Goal: Task Accomplishment & Management: Use online tool/utility

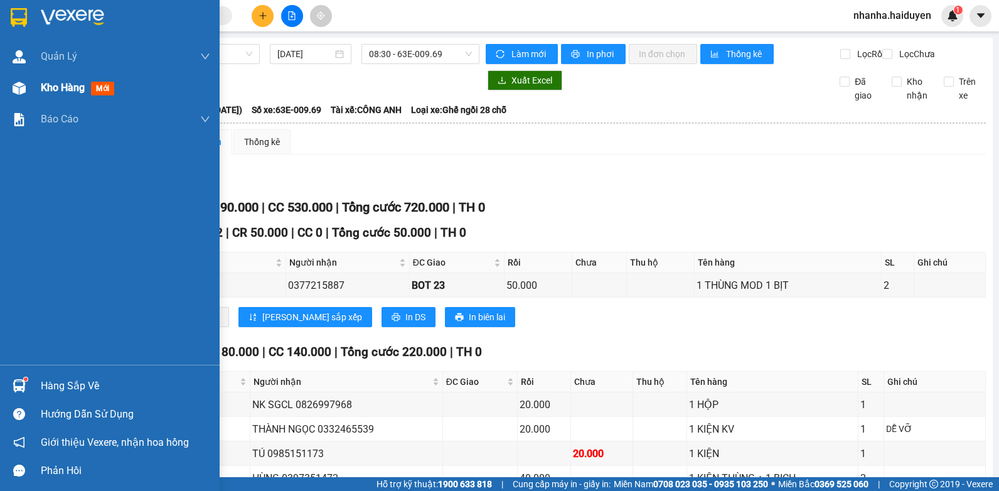
click at [31, 87] on div "Kho hàng mới" at bounding box center [110, 87] width 220 height 31
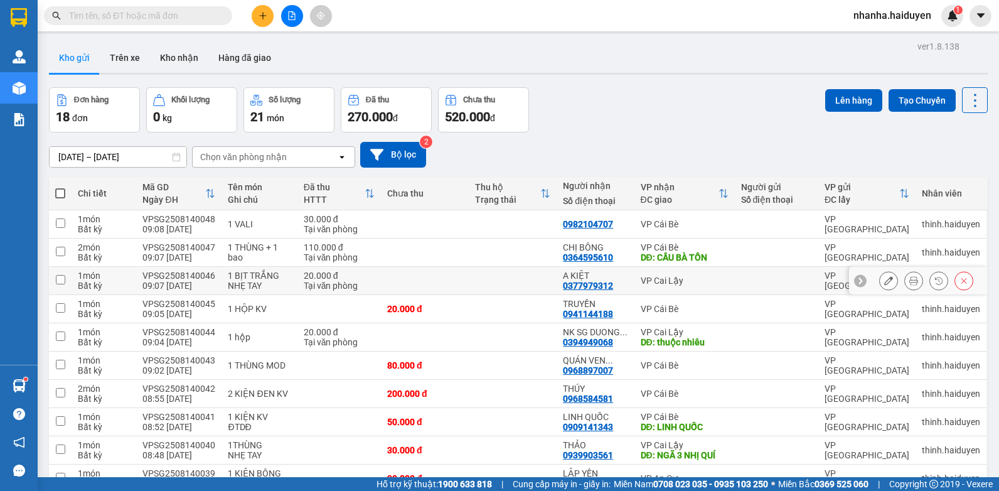
scroll to position [67, 0]
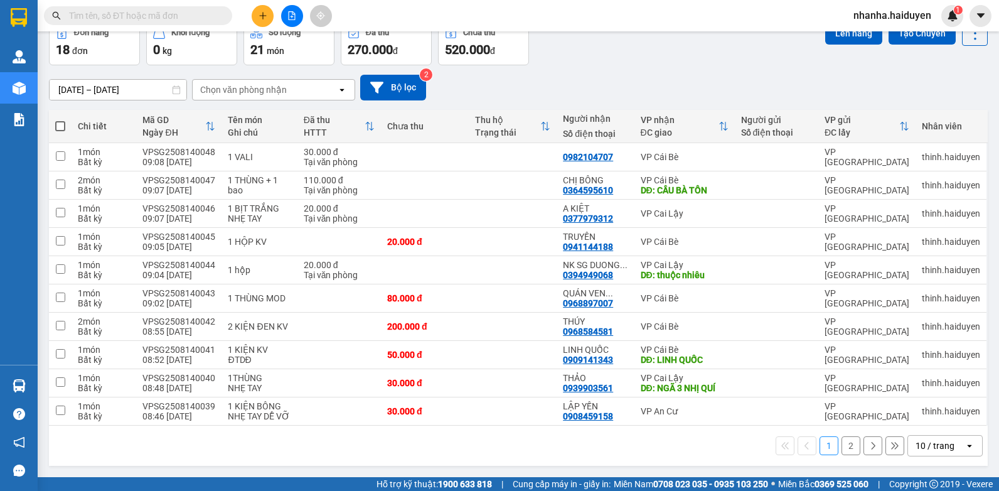
click at [925, 440] on div "10 / trang" at bounding box center [935, 445] width 39 height 13
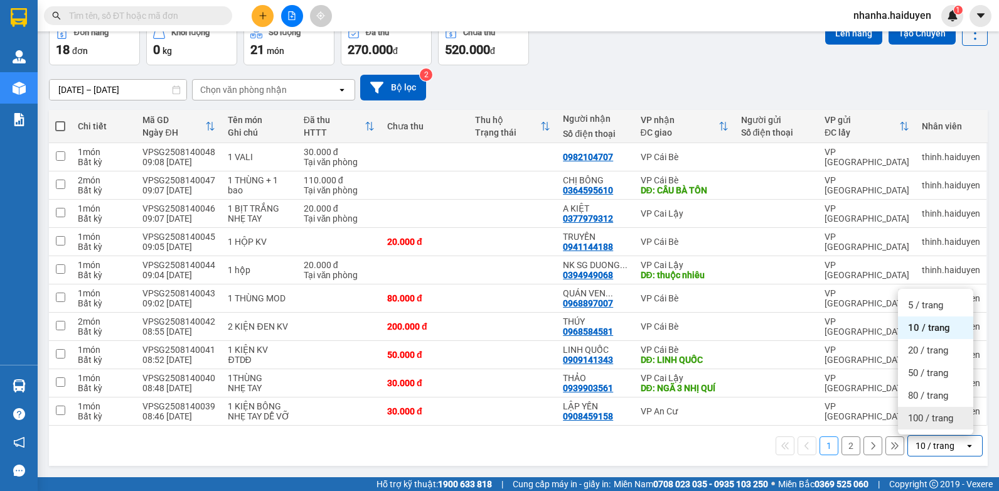
click at [927, 421] on span "100 / trang" at bounding box center [930, 418] width 45 height 13
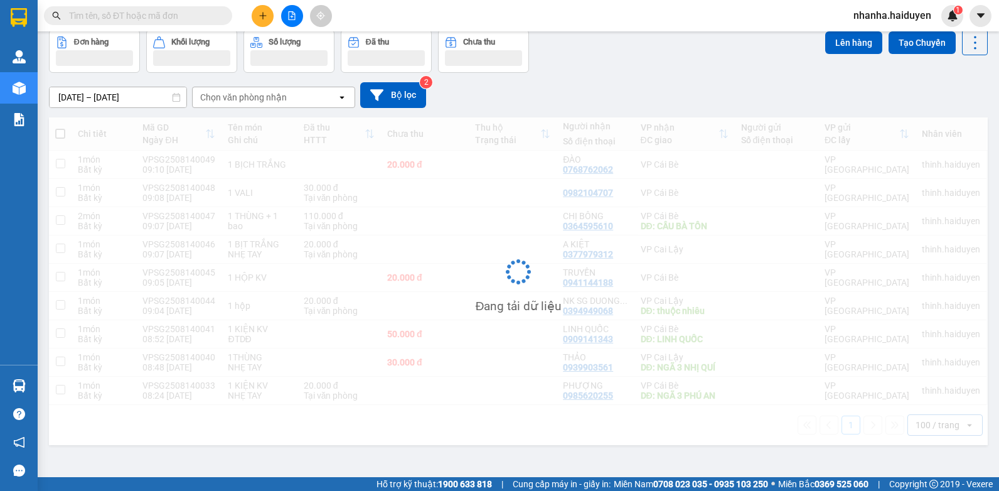
scroll to position [58, 0]
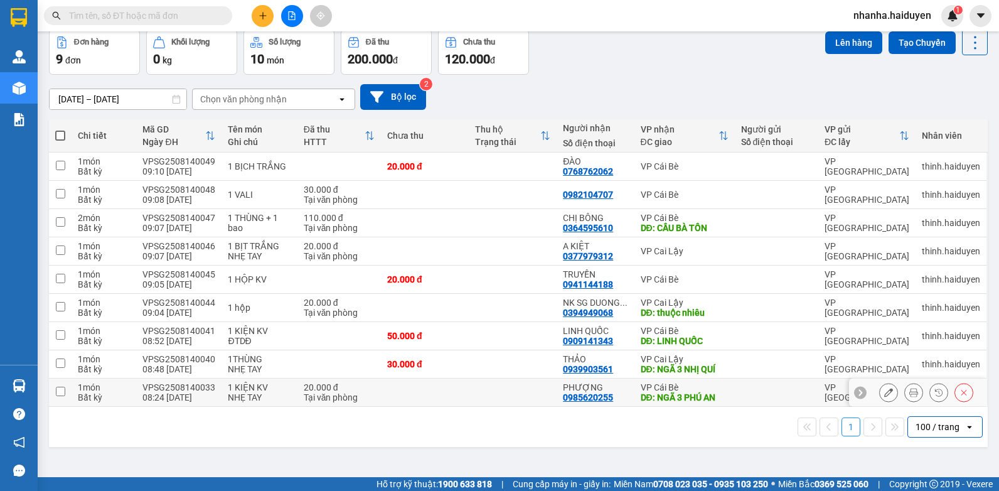
click at [701, 400] on div "DĐ: NGÃ 3 PHÚ AN" at bounding box center [685, 397] width 88 height 10
checkbox input "true"
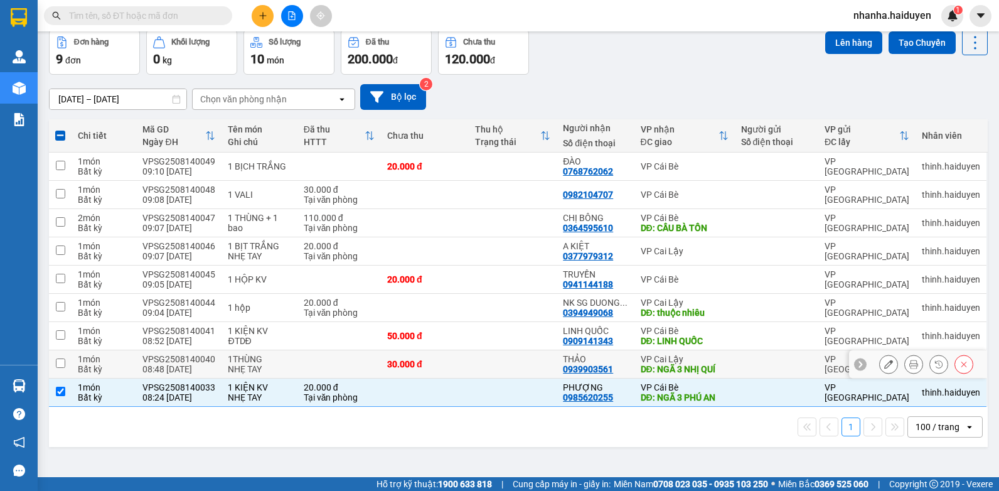
click at [703, 370] on div "DĐ: NGÃ 3 NHỊ QUÍ" at bounding box center [685, 369] width 88 height 10
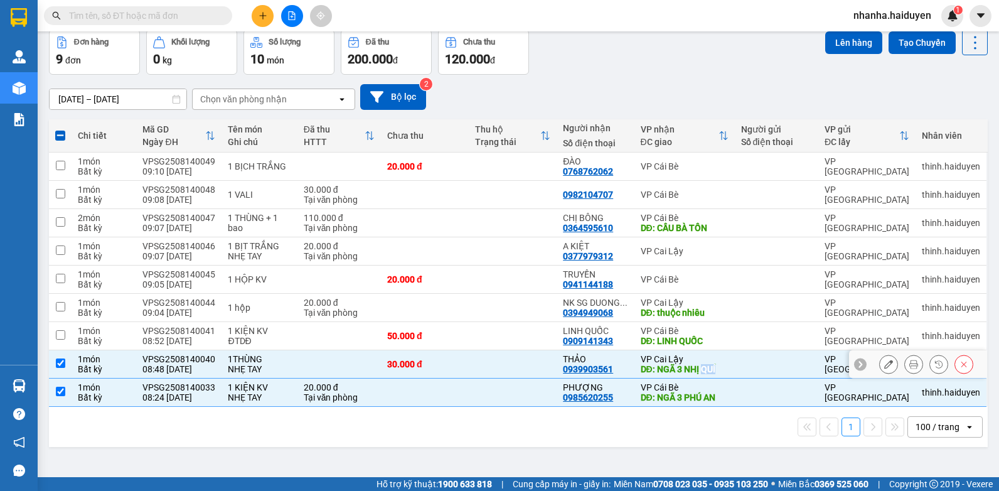
click at [704, 370] on div "DĐ: NGÃ 3 NHỊ QUÍ" at bounding box center [685, 369] width 88 height 10
checkbox input "false"
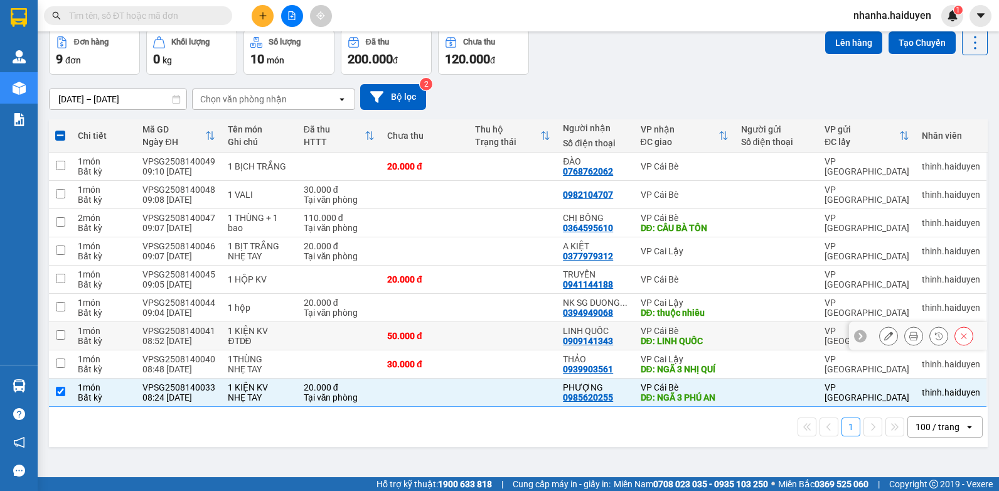
click at [548, 342] on td at bounding box center [513, 336] width 88 height 28
checkbox input "true"
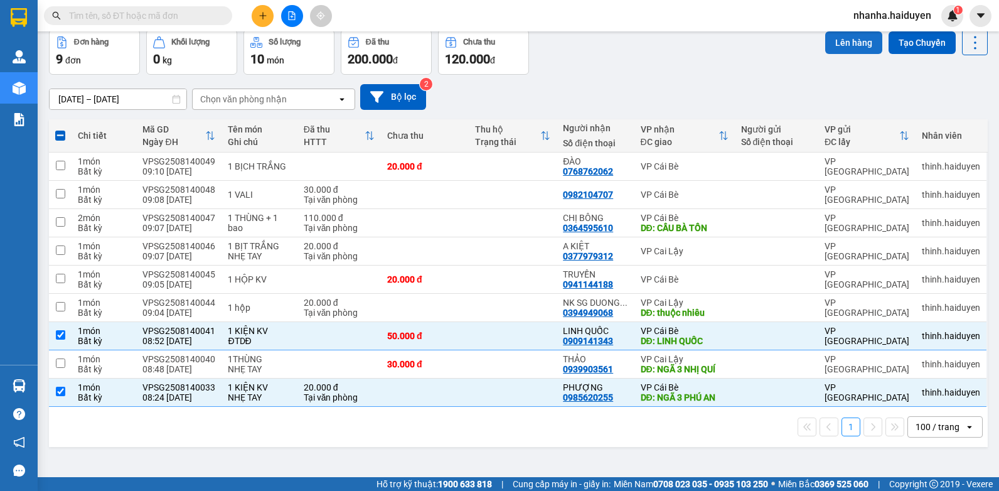
click at [829, 46] on button "Lên hàng" at bounding box center [853, 42] width 57 height 23
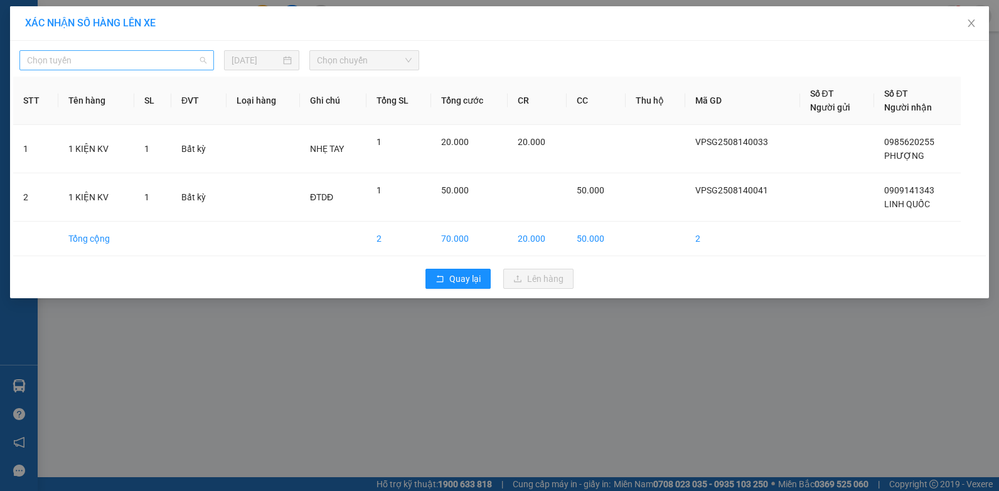
click at [118, 63] on span "Chọn tuyến" at bounding box center [117, 60] width 180 height 19
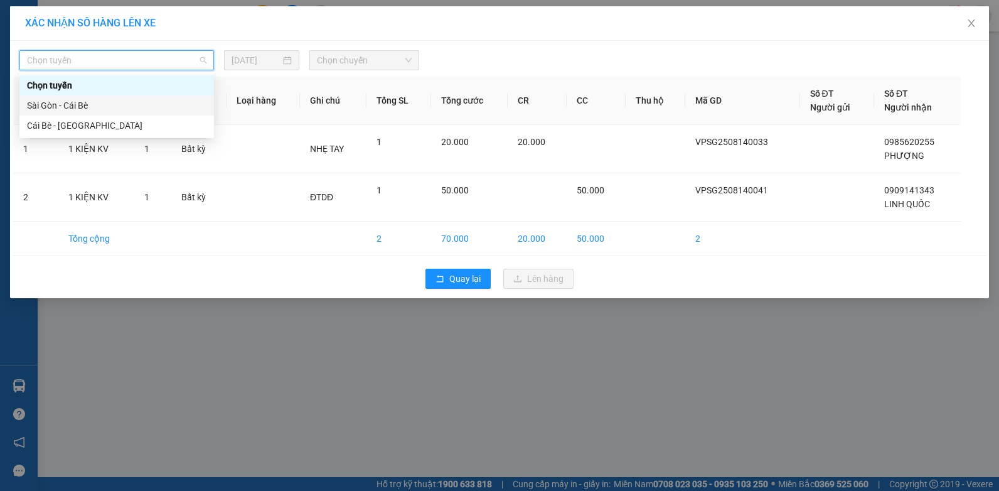
click at [89, 100] on div "Sài Gòn - Cái Bè" at bounding box center [117, 106] width 180 height 14
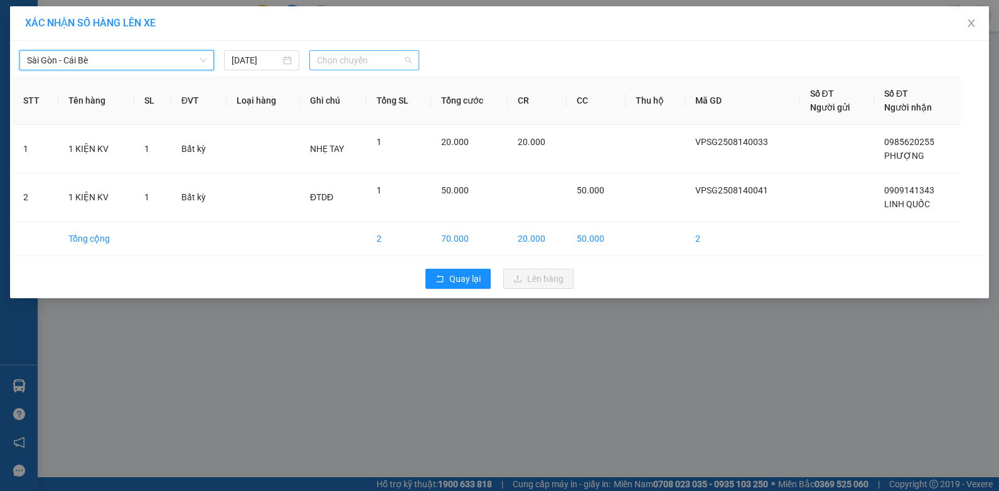
click at [379, 66] on span "Chọn chuyến" at bounding box center [364, 60] width 94 height 19
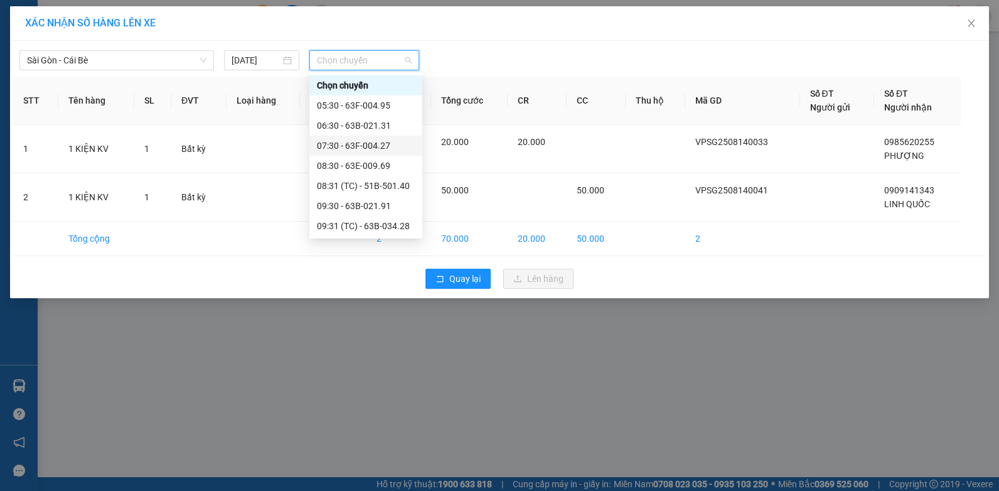
scroll to position [63, 0]
click at [393, 146] on div "09:30 - 63B-021.91" at bounding box center [366, 143] width 98 height 14
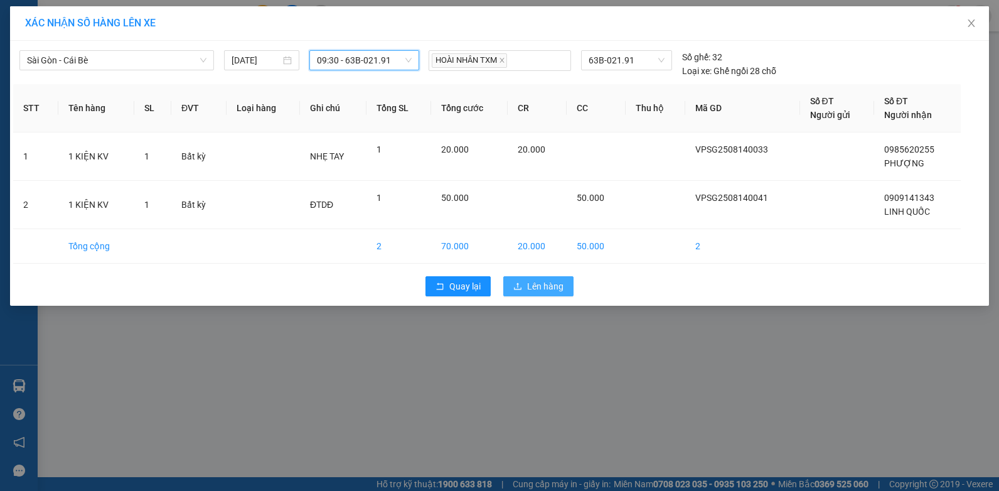
click at [525, 284] on button "Lên hàng" at bounding box center [538, 286] width 70 height 20
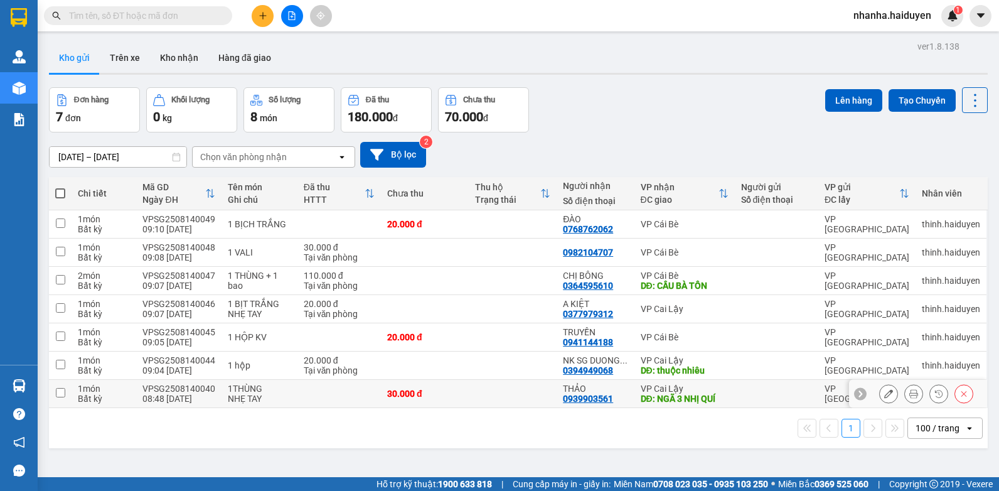
click at [530, 389] on td at bounding box center [513, 394] width 88 height 28
checkbox input "true"
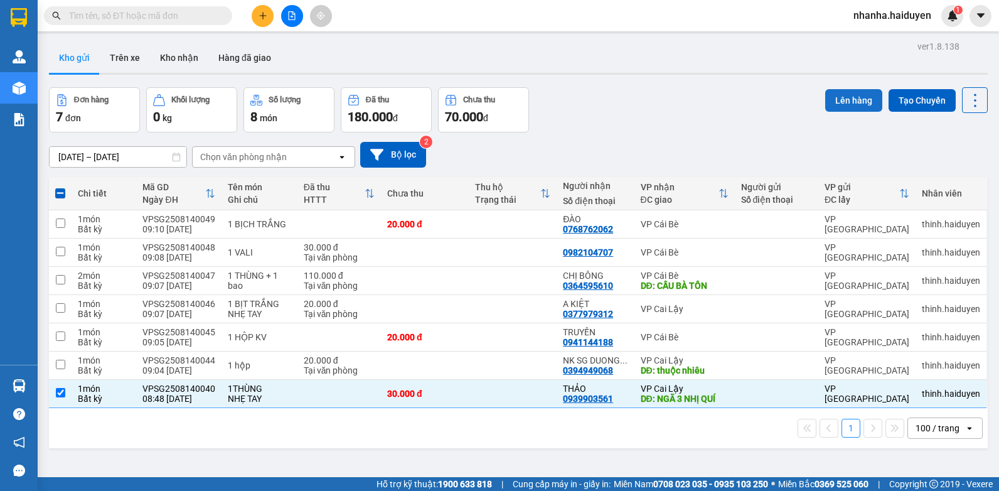
click at [846, 95] on button "Lên hàng" at bounding box center [853, 100] width 57 height 23
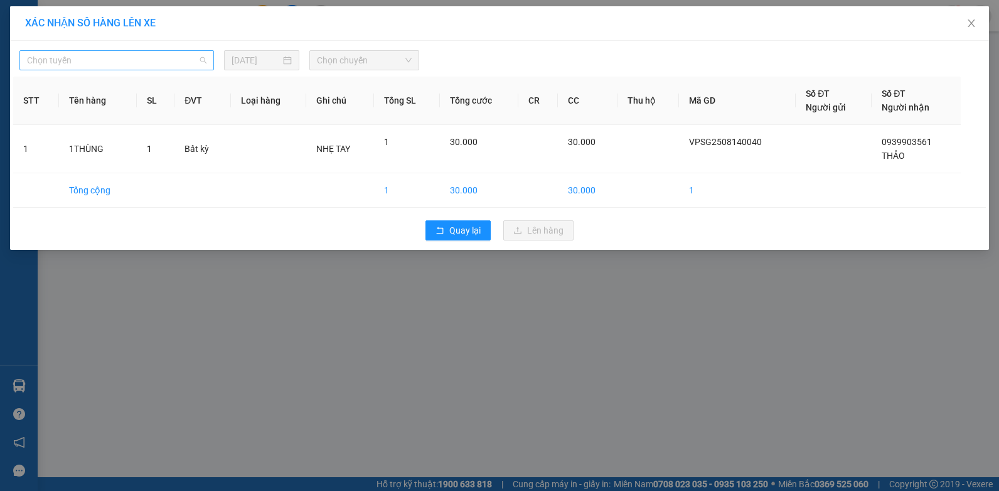
click at [197, 65] on span "Chọn tuyến" at bounding box center [117, 60] width 180 height 19
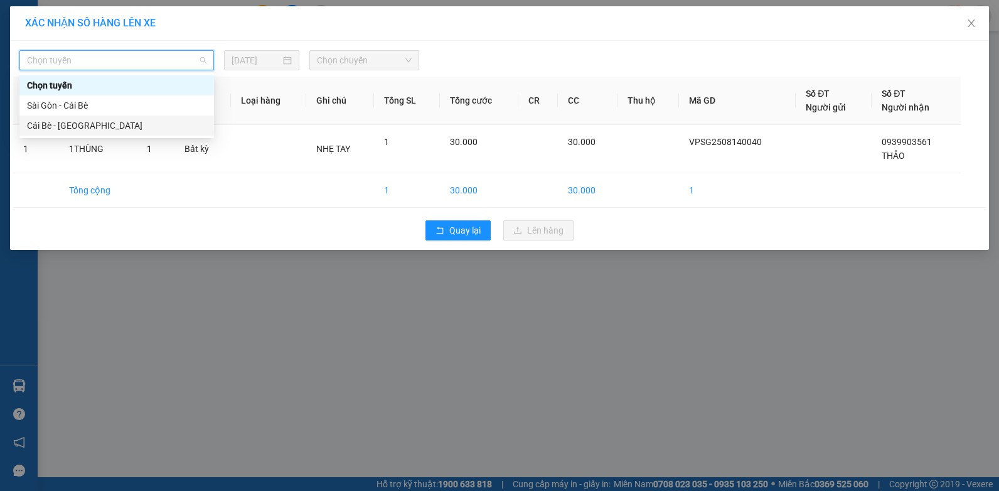
click at [127, 119] on div "Cái Bè - [GEOGRAPHIC_DATA]" at bounding box center [117, 126] width 180 height 14
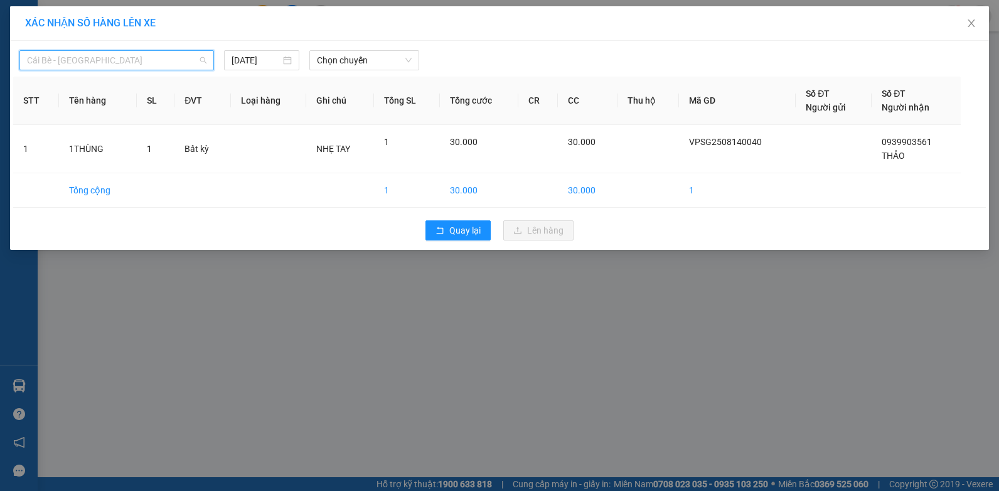
click at [156, 63] on span "Cái Bè - [GEOGRAPHIC_DATA]" at bounding box center [117, 60] width 180 height 19
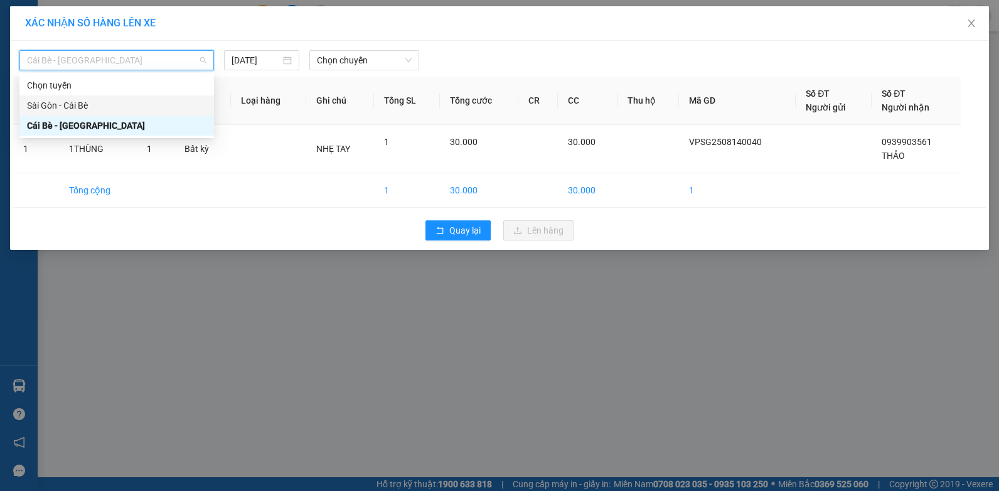
click at [113, 101] on div "Sài Gòn - Cái Bè" at bounding box center [117, 106] width 180 height 14
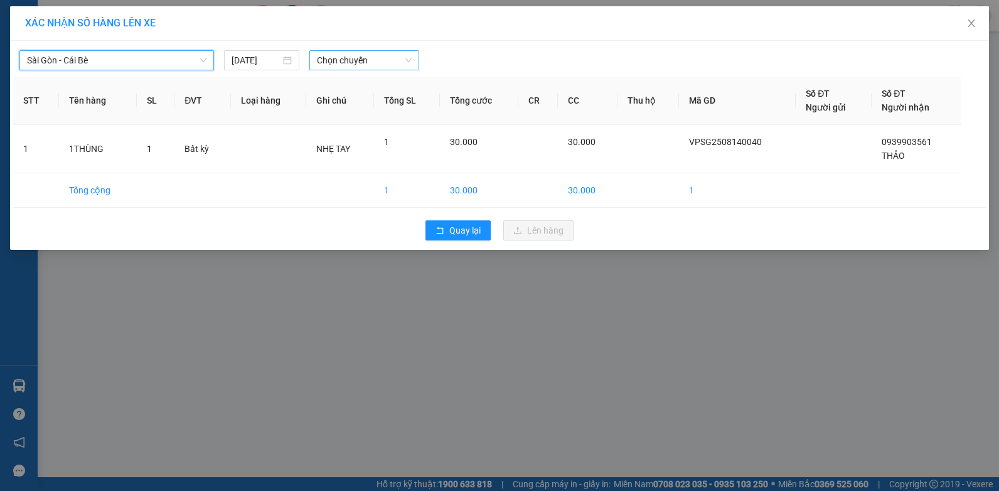
click at [372, 56] on span "Chọn chuyến" at bounding box center [364, 60] width 94 height 19
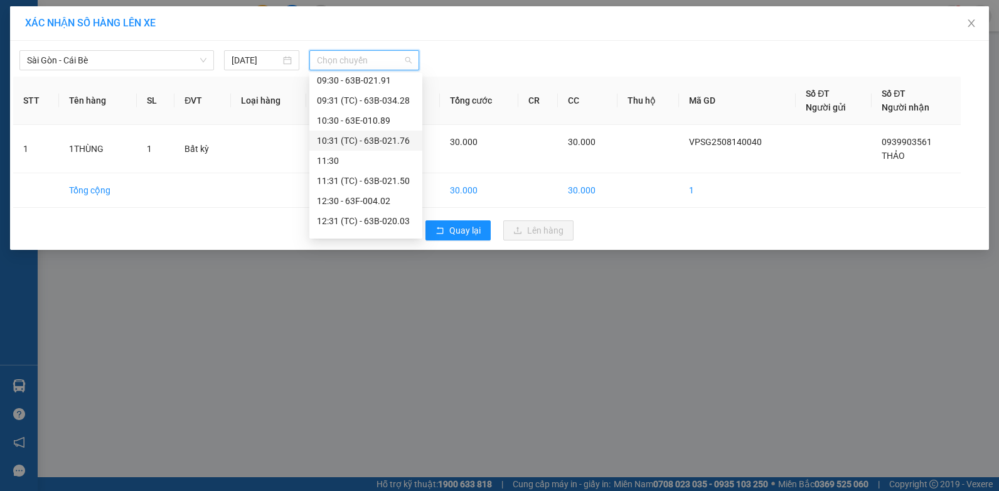
scroll to position [63, 0]
click at [368, 164] on div "09:31 (TC) - 63B-034.28" at bounding box center [366, 163] width 98 height 14
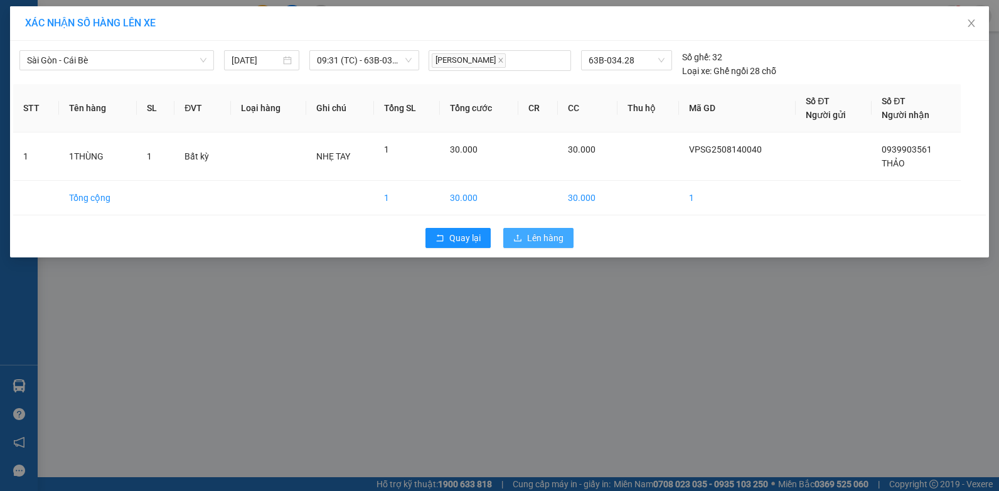
click at [525, 235] on button "Lên hàng" at bounding box center [538, 238] width 70 height 20
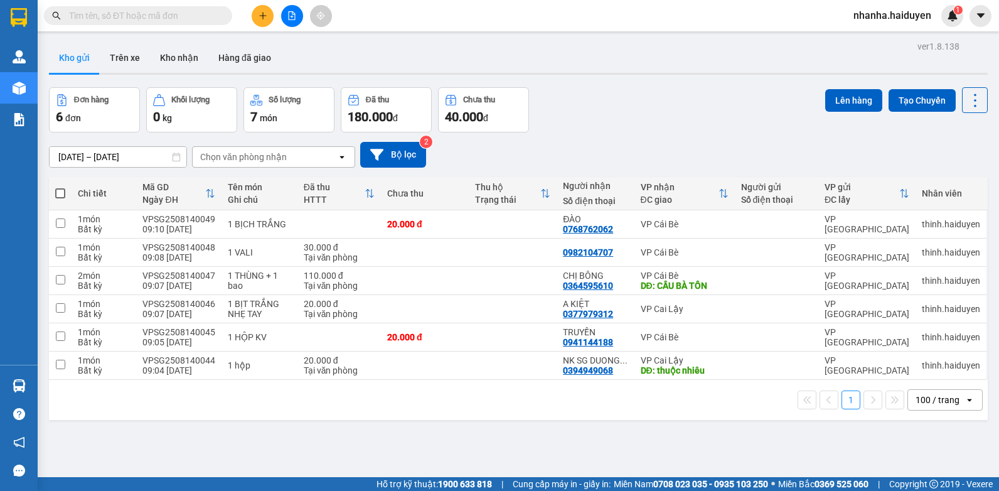
click at [284, 16] on button at bounding box center [292, 16] width 22 height 22
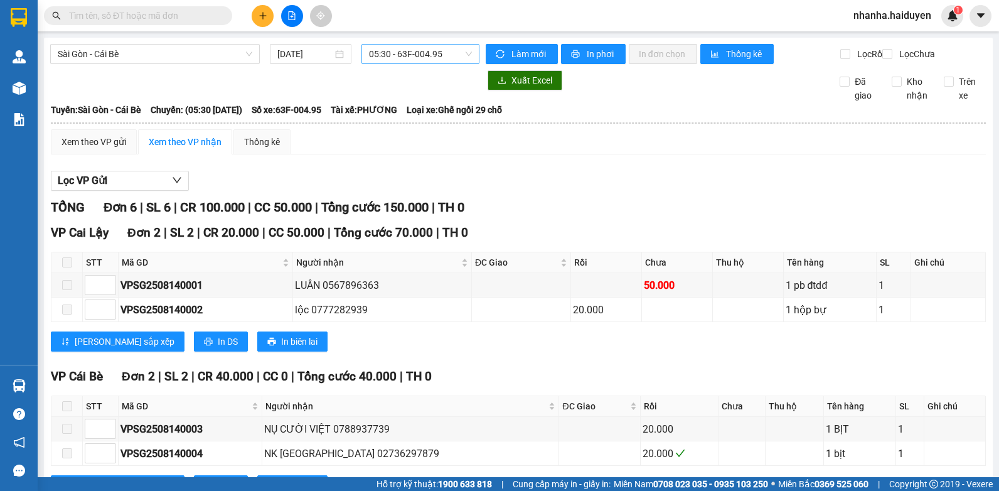
click at [417, 58] on span "05:30 - 63F-004.95" at bounding box center [420, 54] width 103 height 19
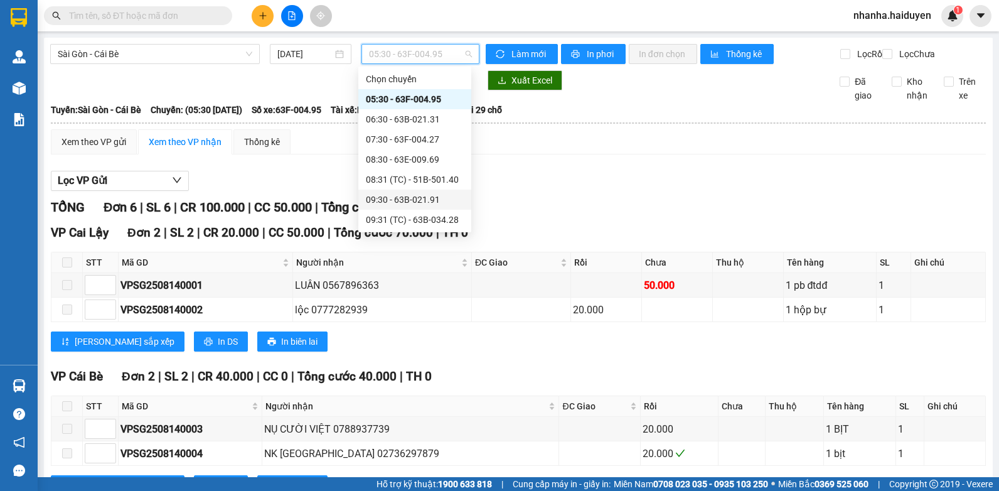
click at [414, 198] on div "09:30 - 63B-021.91" at bounding box center [415, 200] width 98 height 14
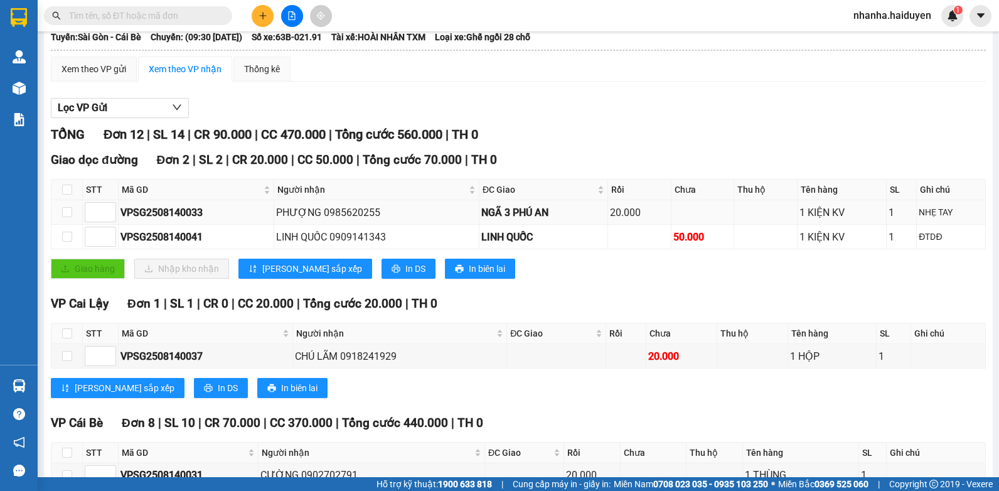
scroll to position [10, 0]
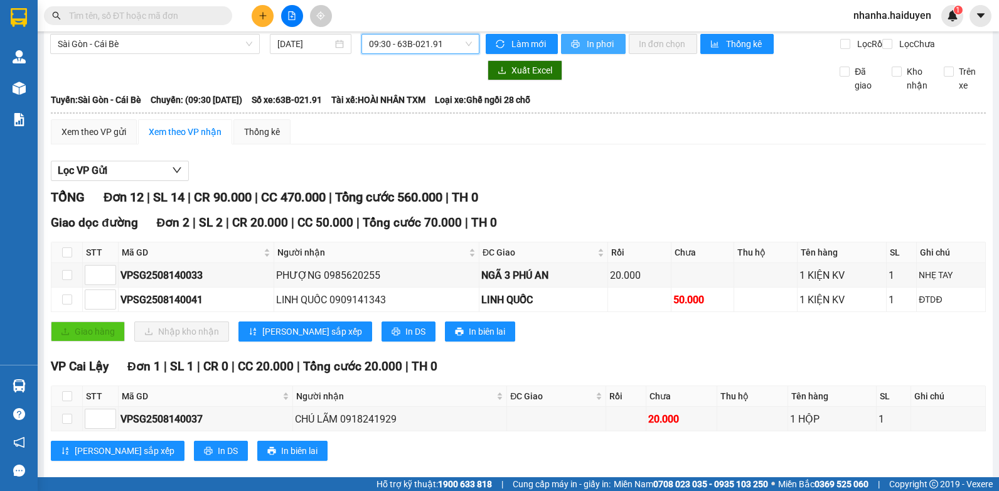
click at [589, 45] on span "In phơi" at bounding box center [601, 44] width 29 height 14
click at [455, 336] on icon "printer" at bounding box center [459, 332] width 8 height 8
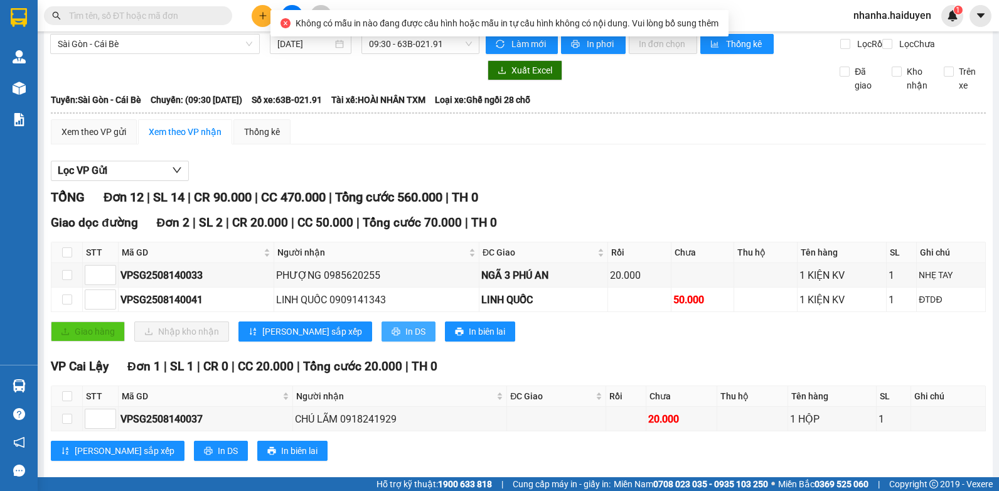
click at [382, 341] on button "In DS" at bounding box center [409, 331] width 54 height 20
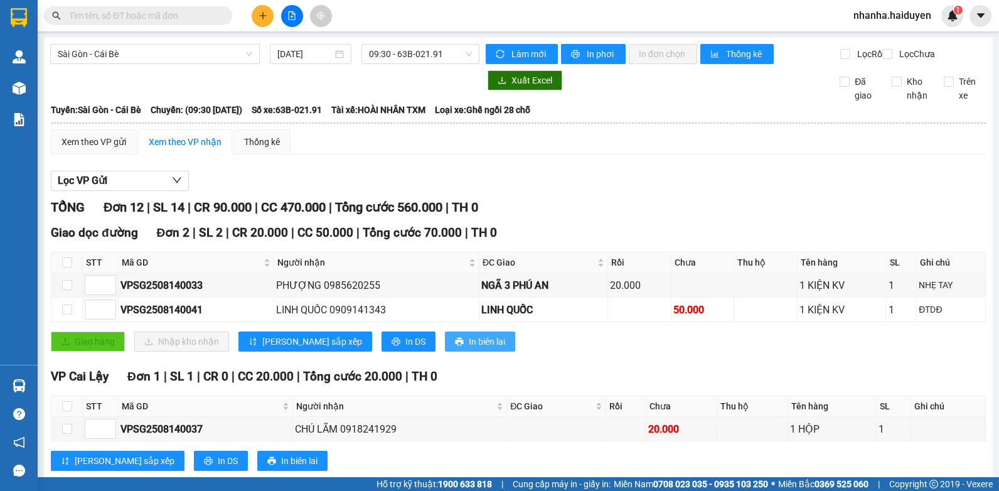
click at [469, 348] on span "In biên lai" at bounding box center [487, 342] width 36 height 14
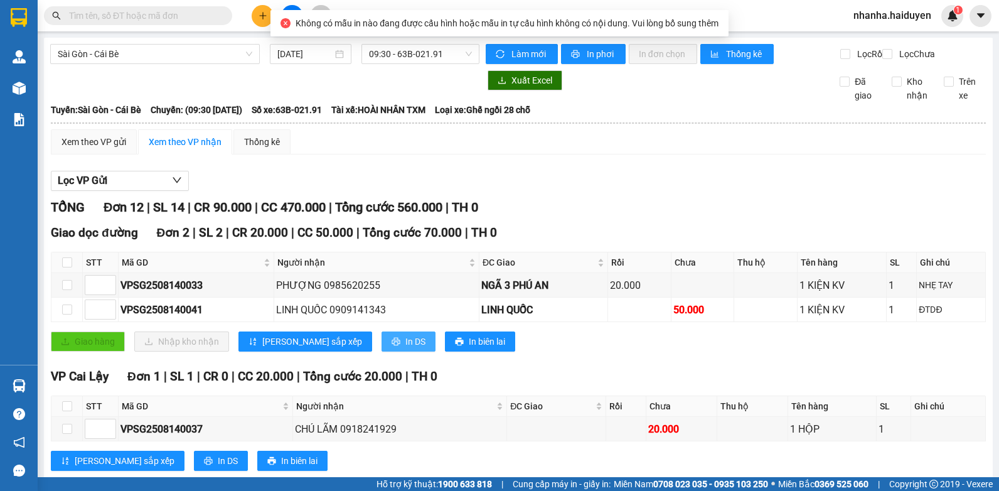
click at [406, 348] on span "In DS" at bounding box center [416, 342] width 20 height 14
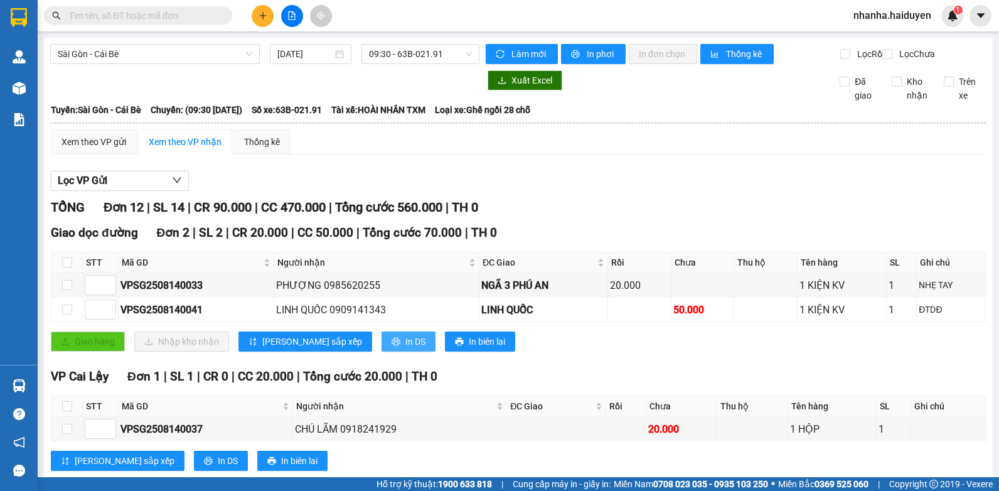
click at [392, 346] on icon "printer" at bounding box center [396, 341] width 9 height 9
click at [429, 38] on div "[GEOGRAPHIC_DATA] - Cái Bè [DATE] 09:30 - 63B-021.91 Làm mới In phơi In đơn chọ…" at bounding box center [518, 474] width 949 height 872
click at [426, 47] on span "09:30 - 63B-021.91" at bounding box center [420, 54] width 103 height 19
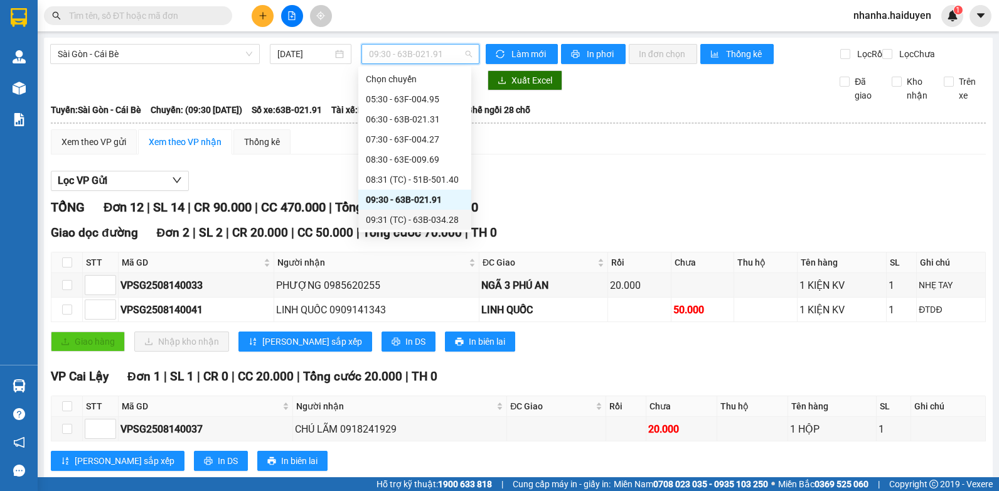
click at [403, 217] on div "09:31 (TC) - 63B-034.28" at bounding box center [415, 220] width 98 height 14
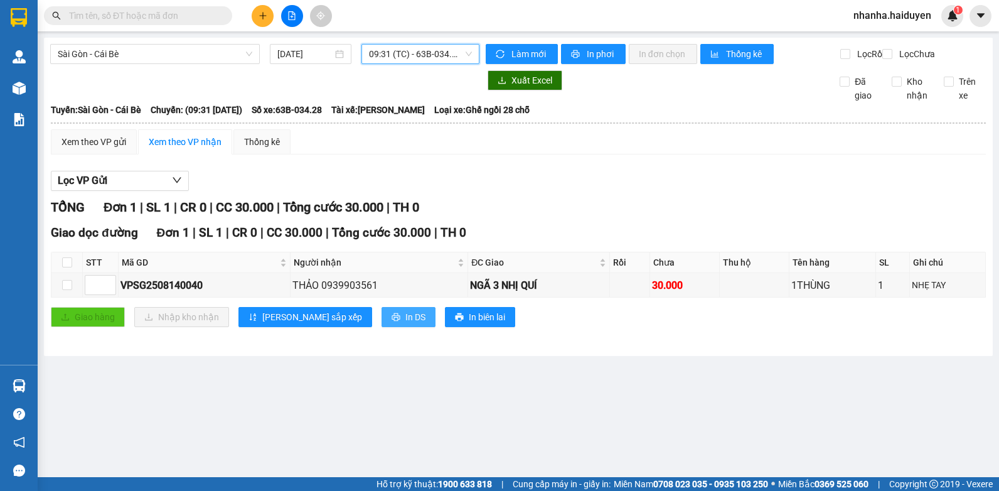
click at [382, 327] on button "In DS" at bounding box center [409, 317] width 54 height 20
click at [406, 324] on span "In DS" at bounding box center [416, 317] width 20 height 14
click at [405, 54] on span "09:31 (TC) - 63B-034.28" at bounding box center [420, 54] width 103 height 19
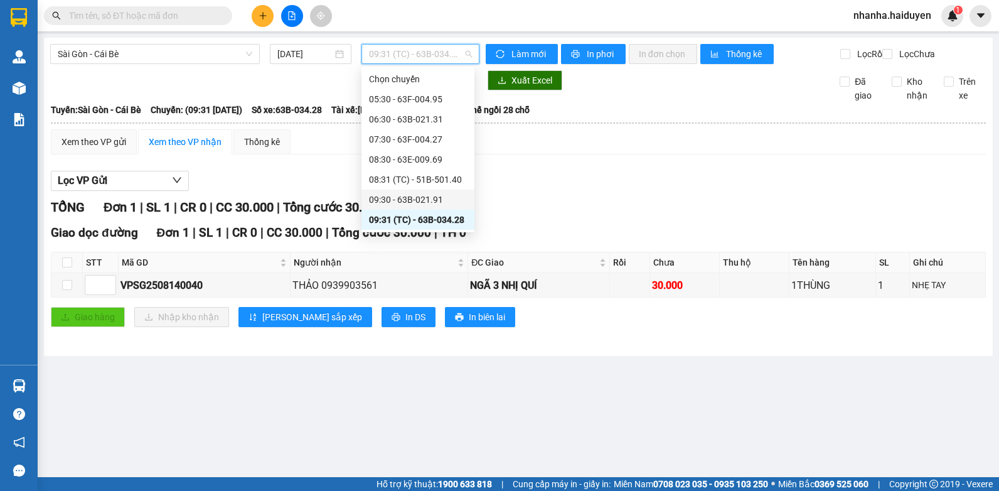
click at [422, 198] on div "09:30 - 63B-021.91" at bounding box center [418, 200] width 98 height 14
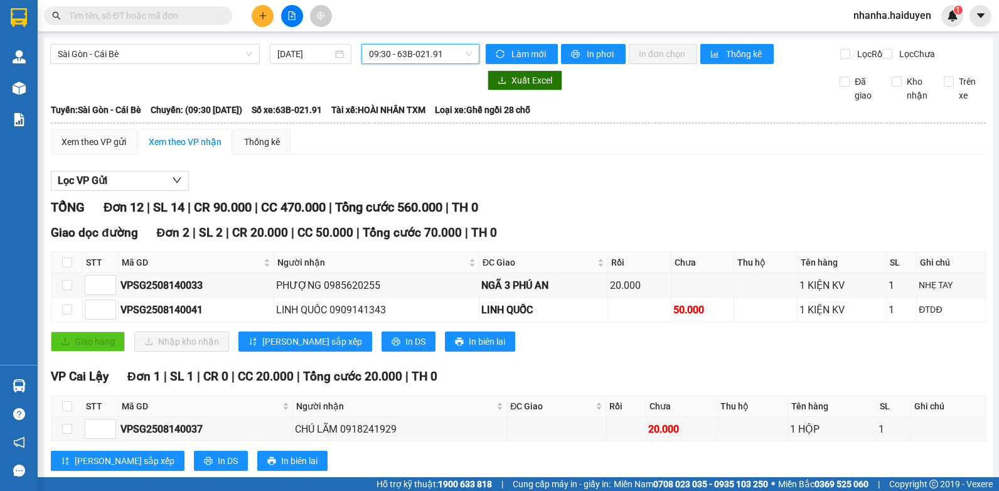
click at [430, 55] on span "09:30 - 63B-021.91" at bounding box center [420, 54] width 103 height 19
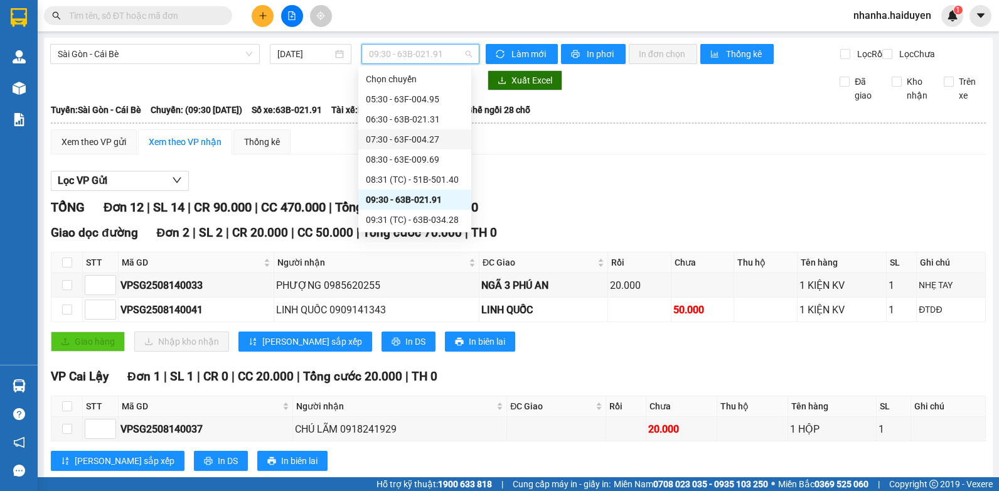
click at [617, 191] on div "Lọc VP Gửi" at bounding box center [518, 181] width 935 height 21
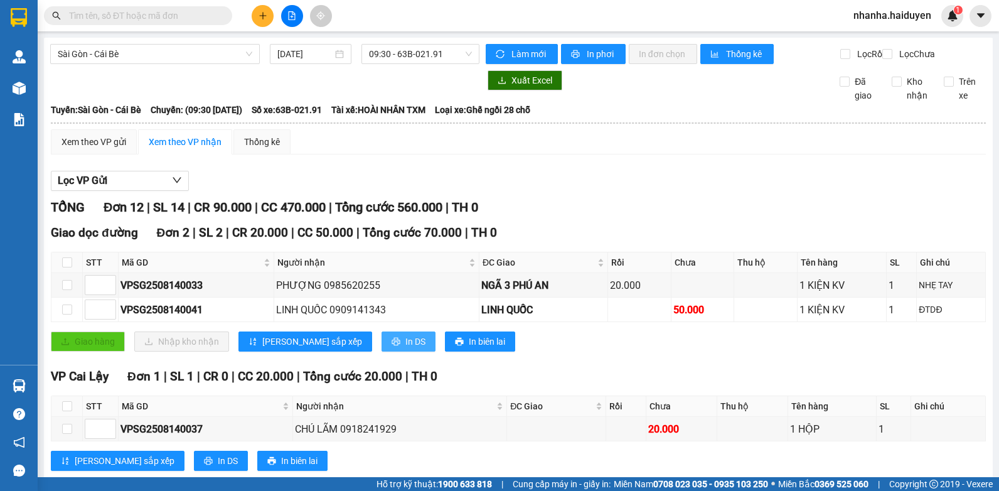
click at [406, 348] on span "In DS" at bounding box center [416, 342] width 20 height 14
click at [738, 191] on div "Lọc VP Gửi" at bounding box center [518, 181] width 935 height 21
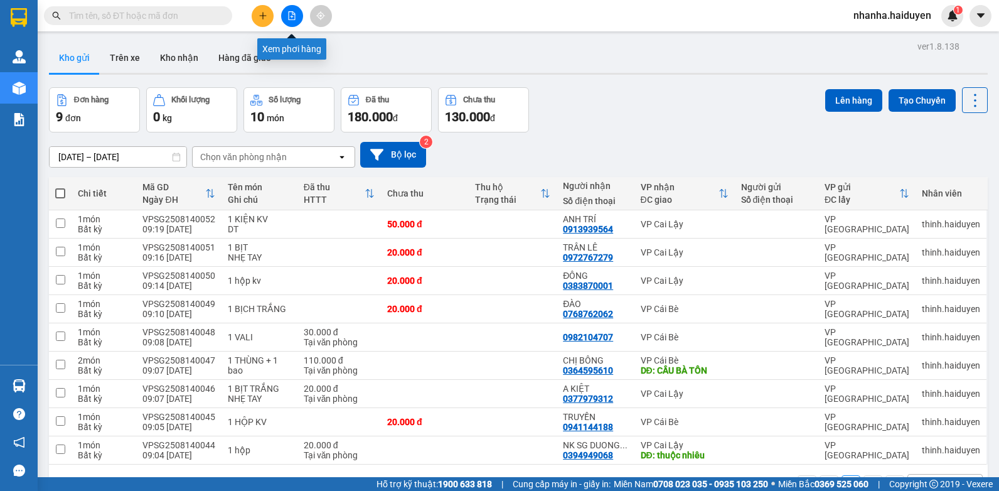
click at [293, 21] on button at bounding box center [292, 16] width 22 height 22
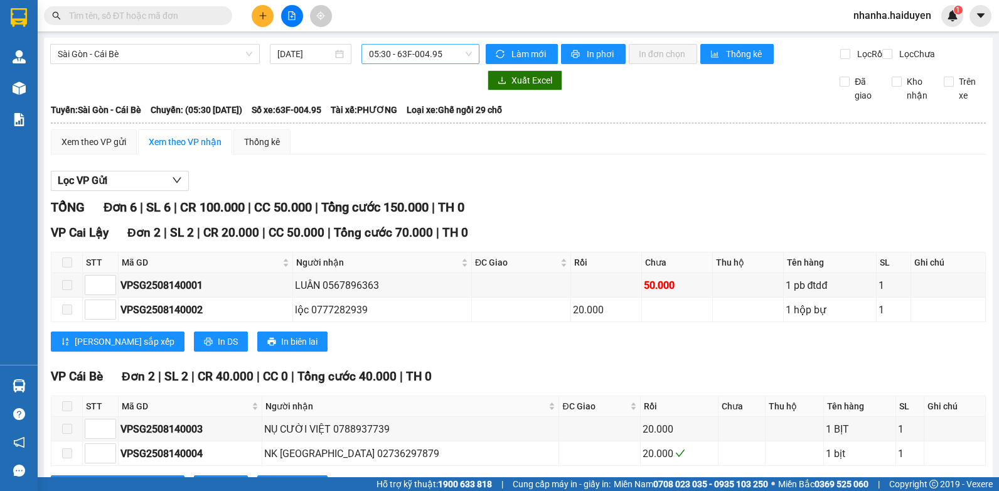
click at [427, 63] on span "05:30 - 63F-004.95" at bounding box center [420, 54] width 103 height 19
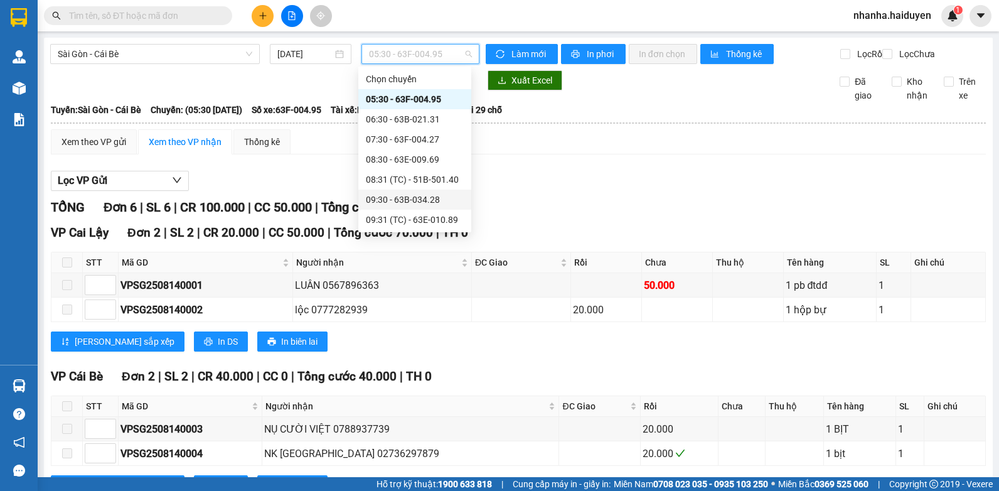
click at [422, 193] on div "09:30 - 63B-034.28" at bounding box center [415, 200] width 98 height 14
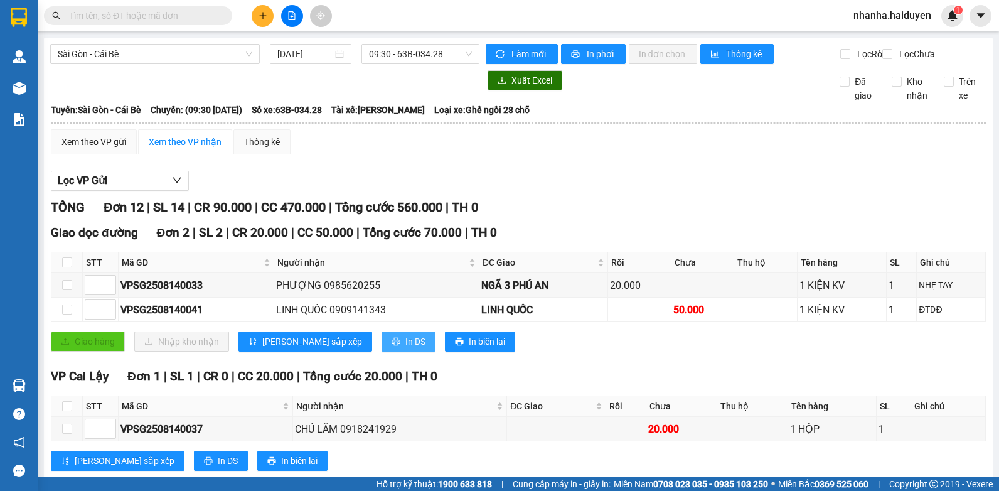
click at [406, 346] on span "In DS" at bounding box center [416, 342] width 20 height 14
click at [390, 52] on span "09:30 - 63B-034.28" at bounding box center [420, 54] width 103 height 19
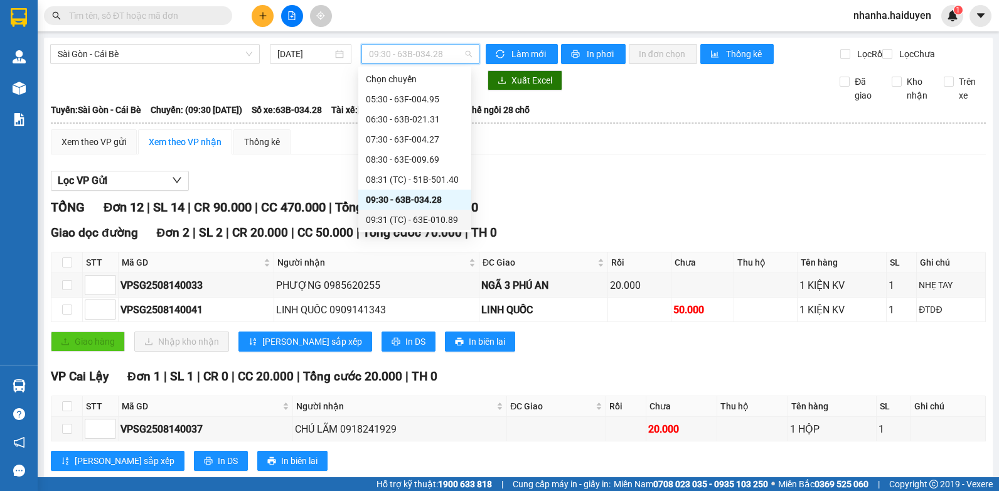
click at [421, 213] on div "09:31 (TC) - 63E-010.89" at bounding box center [415, 220] width 98 height 14
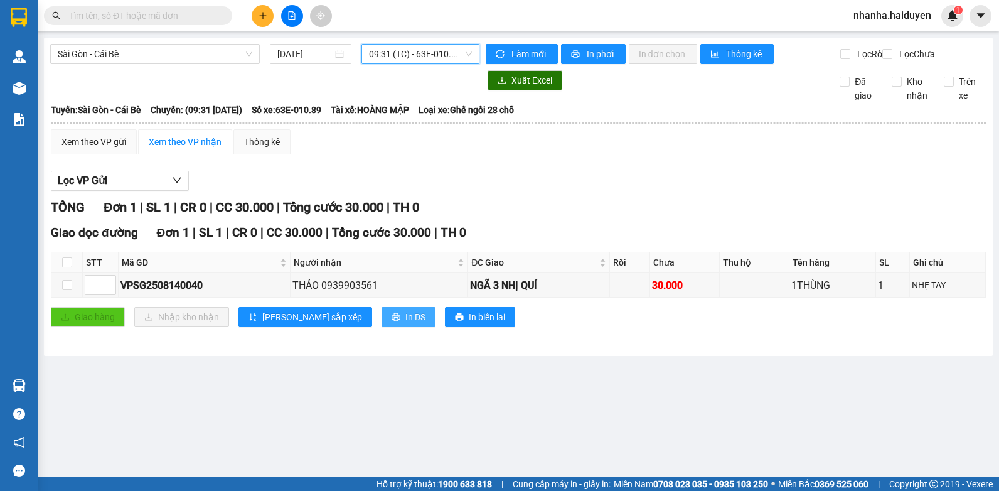
click at [406, 324] on span "In DS" at bounding box center [416, 317] width 20 height 14
click at [635, 170] on div "Xem theo VP gửi Xem theo VP nhận Thống kê Lọc VP Gửi TỔNG Đơn 1 | SL 1 | CR 0 …" at bounding box center [518, 235] width 935 height 213
click at [419, 50] on span "09:31 (TC) - 63E-010.89" at bounding box center [420, 54] width 103 height 19
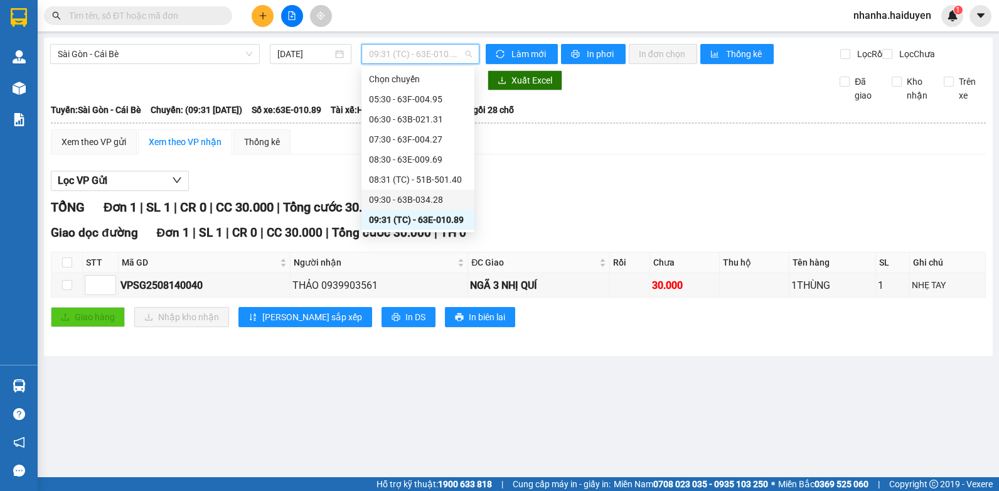
click at [416, 193] on div "09:30 - 63B-034.28" at bounding box center [418, 200] width 98 height 14
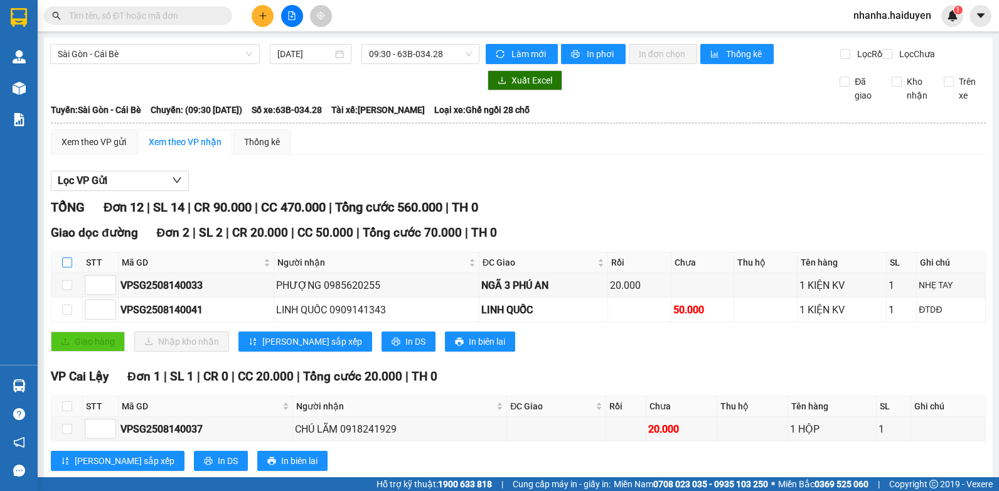
click at [67, 267] on input "checkbox" at bounding box center [67, 262] width 10 height 10
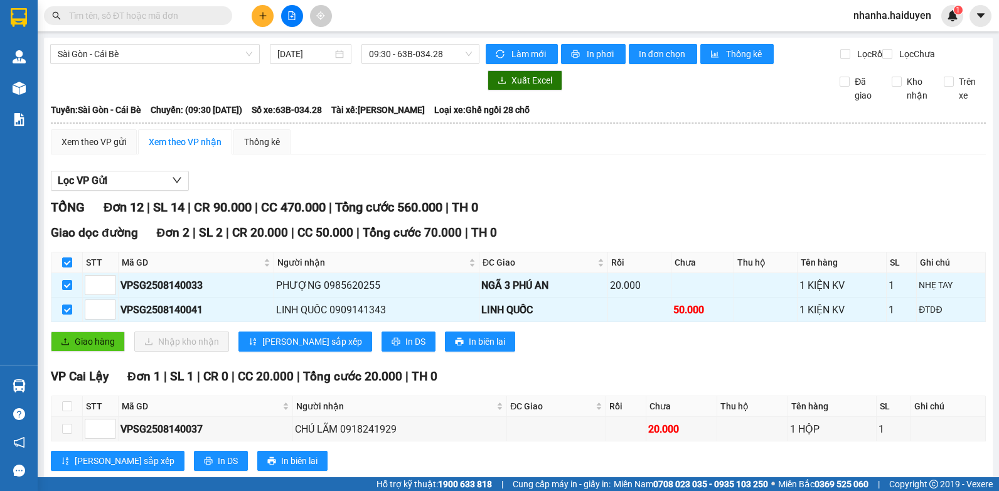
click at [99, 336] on div "Giao dọc đường Đơn 2 | SL 2 | CR 20.000 | CC 50.000 | Tổng cước 70.000 | TH 0 S…" at bounding box center [518, 291] width 935 height 137
click at [97, 348] on span "Giao hàng" at bounding box center [95, 342] width 40 height 14
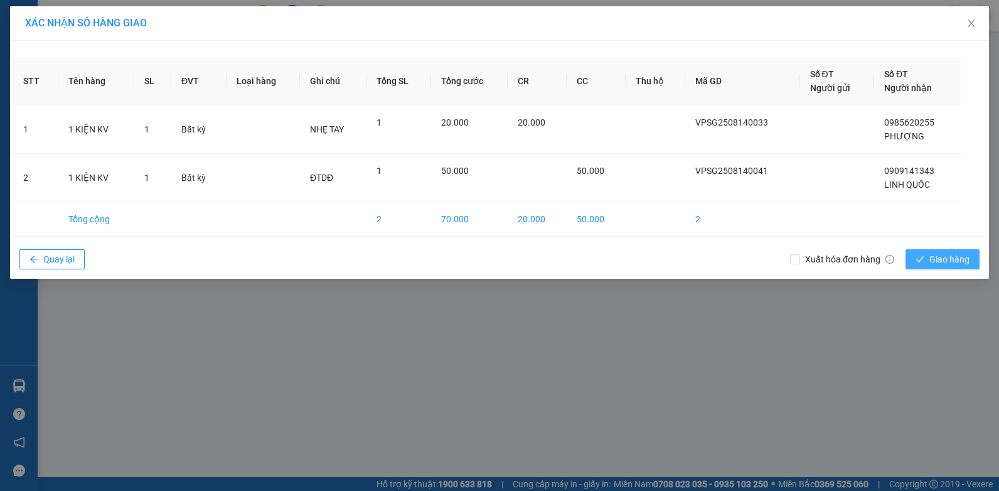
click at [945, 249] on button "Giao hàng" at bounding box center [943, 259] width 74 height 20
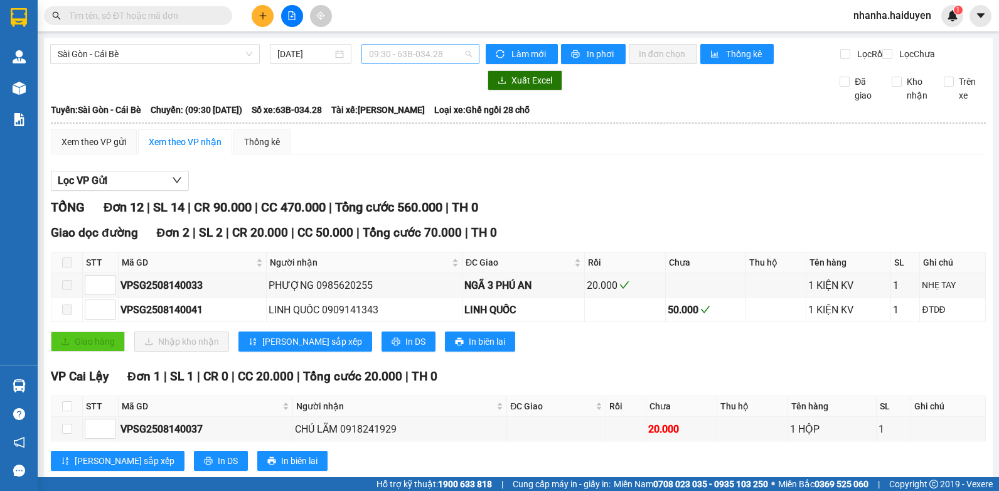
click at [416, 54] on span "09:30 - 63B-034.28" at bounding box center [420, 54] width 103 height 19
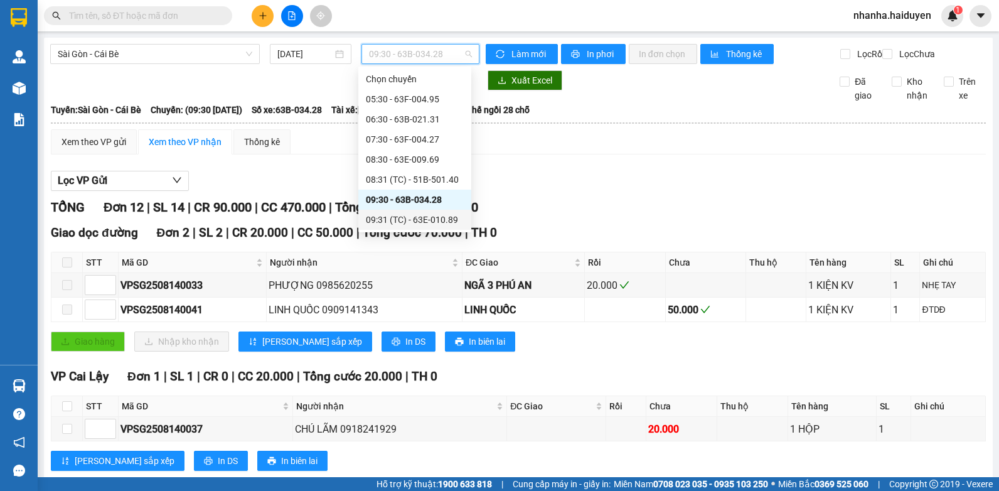
click at [417, 228] on div "09:31 (TC) - 63E-010.89" at bounding box center [414, 220] width 113 height 20
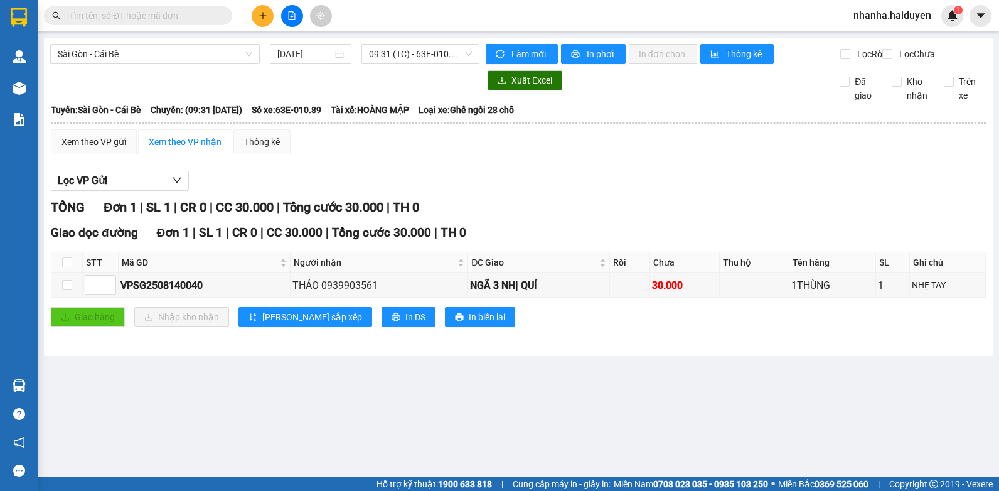
click at [603, 191] on div at bounding box center [518, 191] width 935 height 1
click at [68, 267] on input "checkbox" at bounding box center [67, 262] width 10 height 10
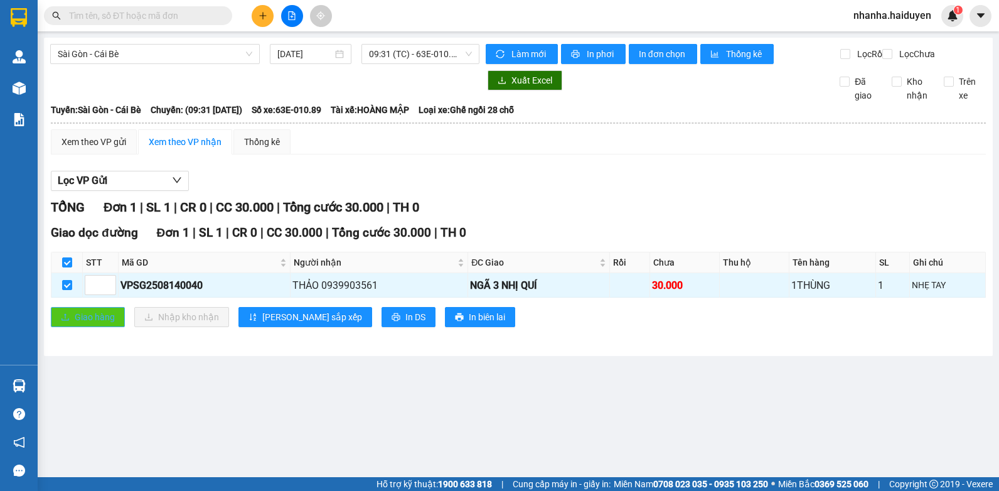
click at [70, 327] on button "Giao hàng" at bounding box center [88, 317] width 74 height 20
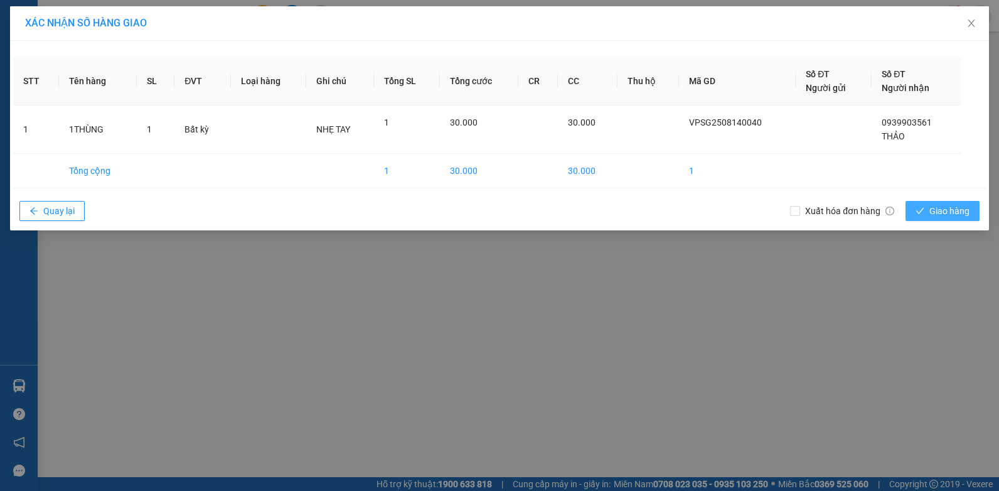
click at [943, 210] on span "Giao hàng" at bounding box center [950, 211] width 40 height 14
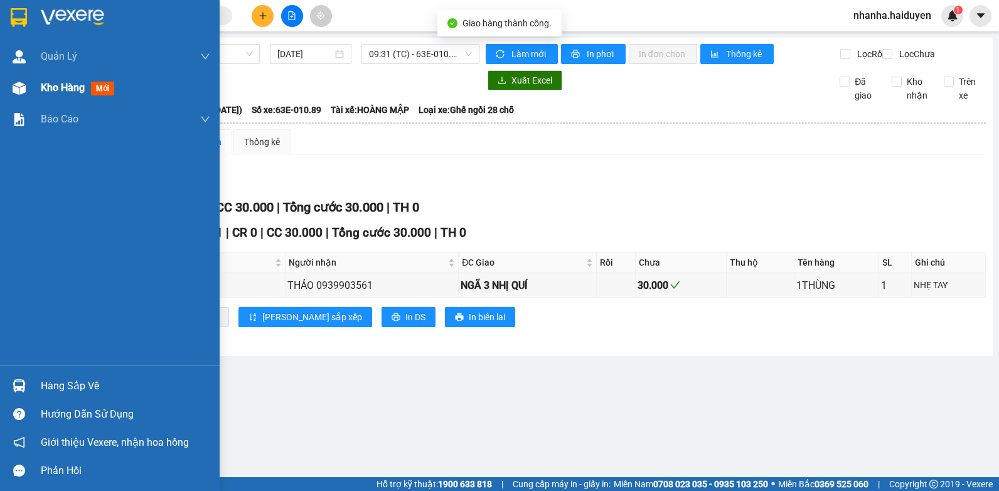
click at [11, 89] on div at bounding box center [19, 88] width 22 height 22
